Goal: Browse casually

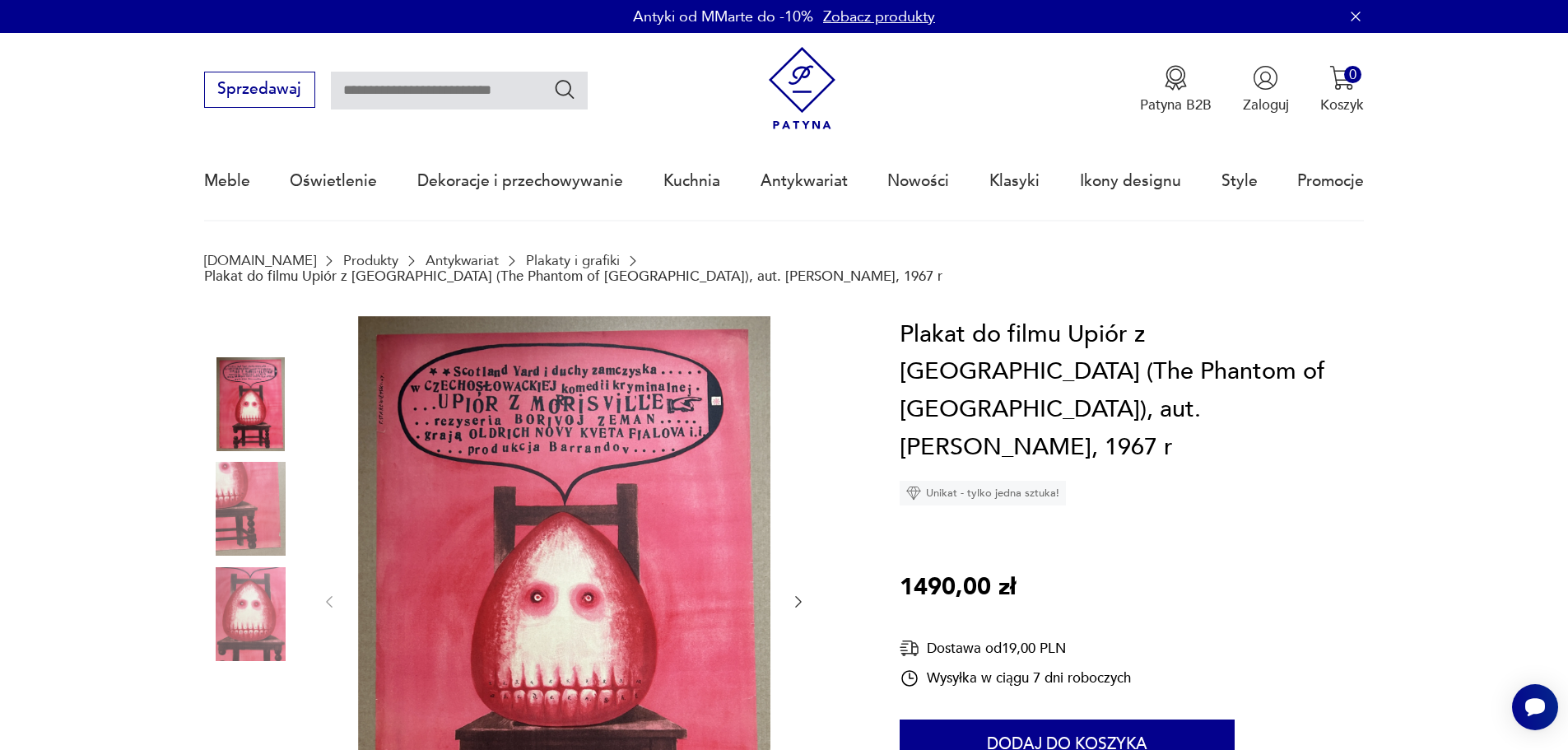
click at [819, 107] on img at bounding box center [802, 88] width 83 height 83
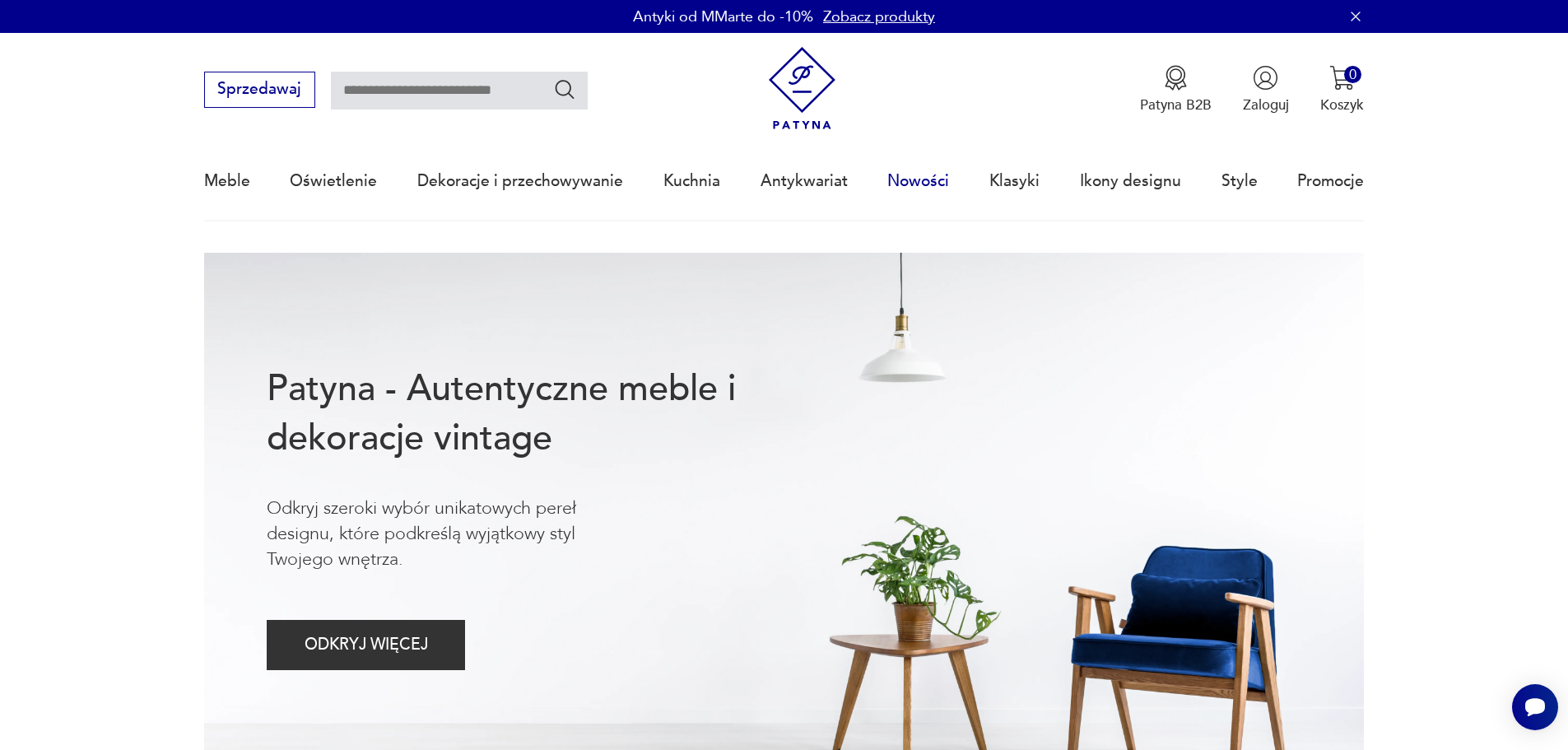
click at [931, 176] on link "Nowości" at bounding box center [917, 182] width 61 height 76
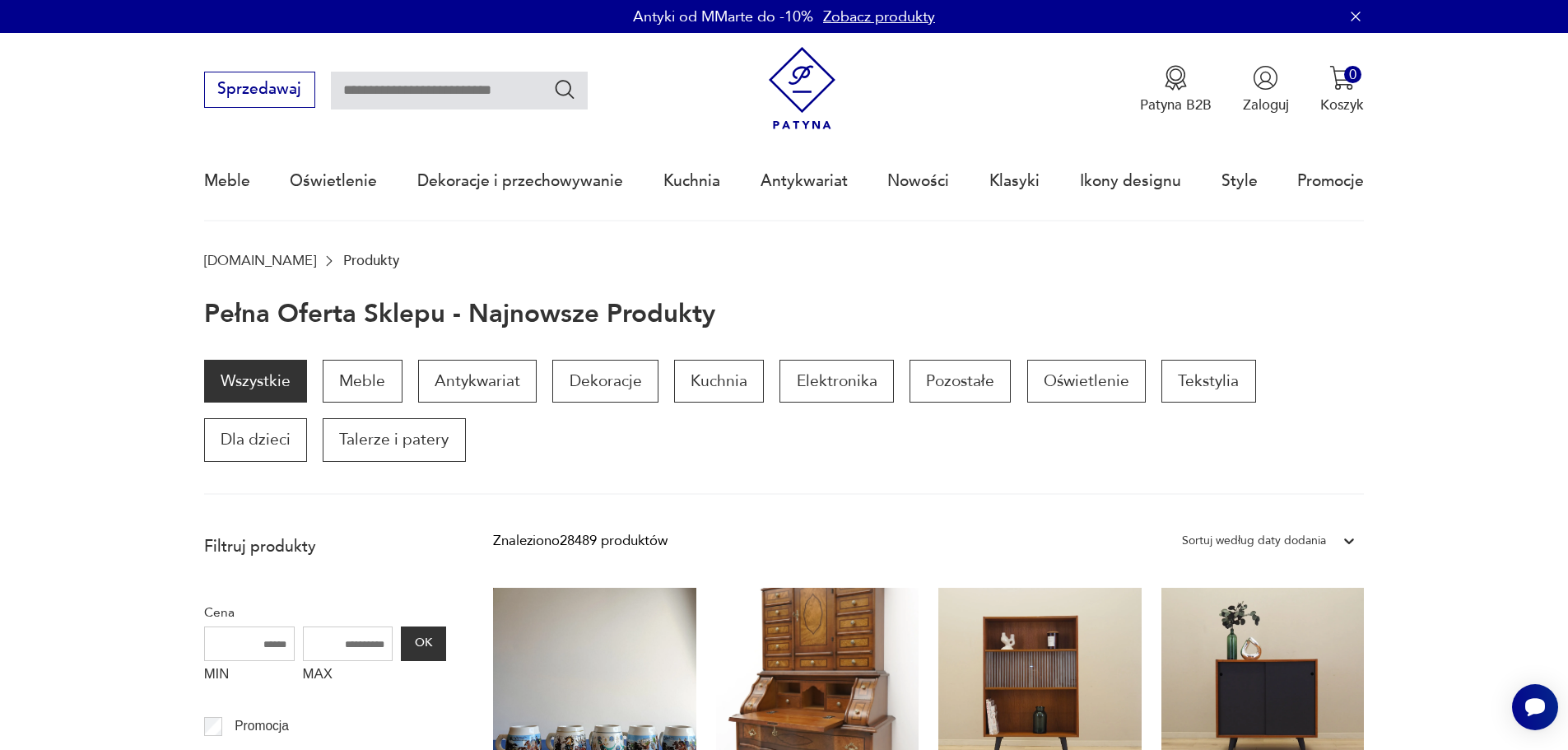
click at [801, 91] on img at bounding box center [802, 88] width 83 height 83
